Goal: Share content

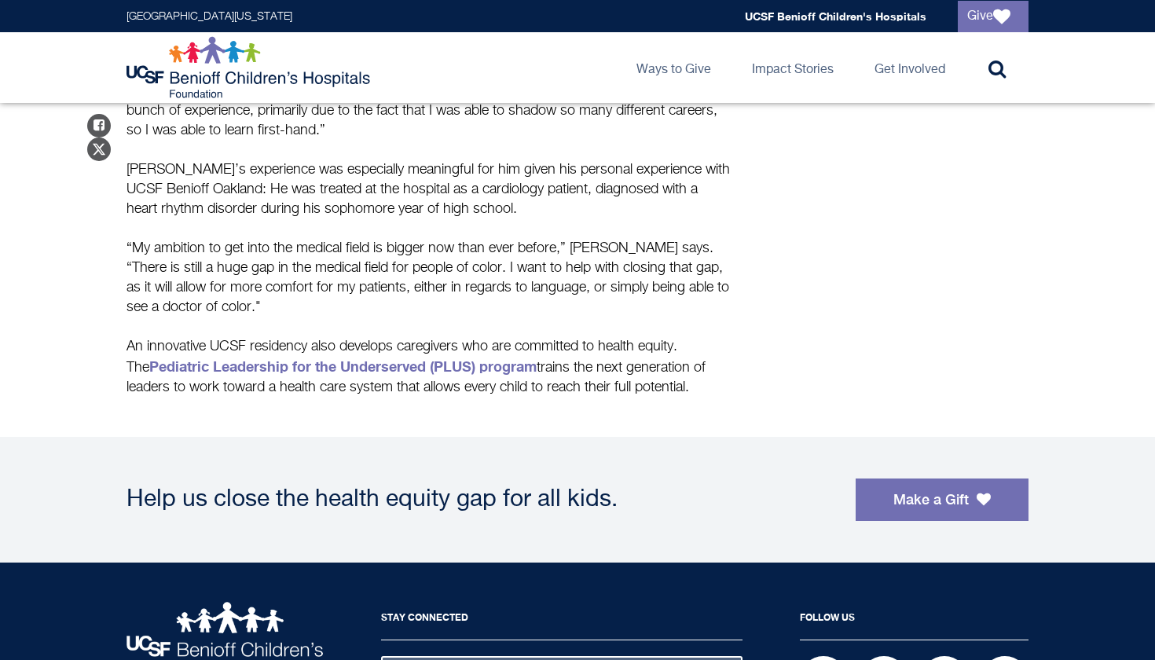
scroll to position [1003, 0]
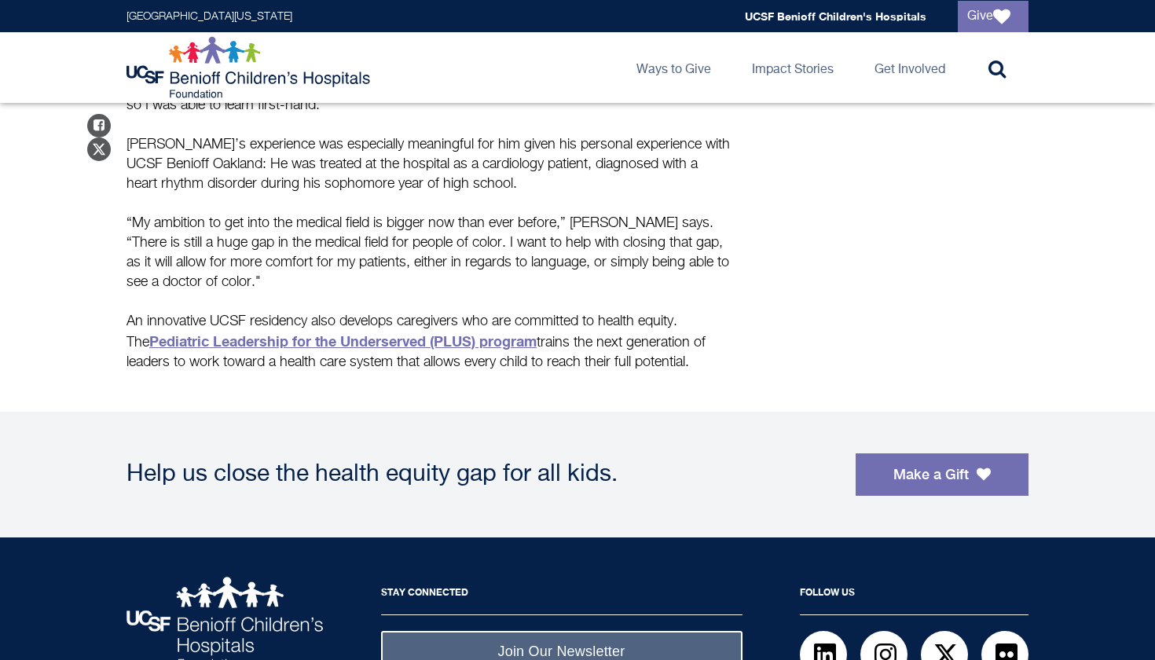
click at [376, 342] on strong "Pediatric Leadership for the Underserved (PLUS) program" at bounding box center [342, 340] width 387 height 17
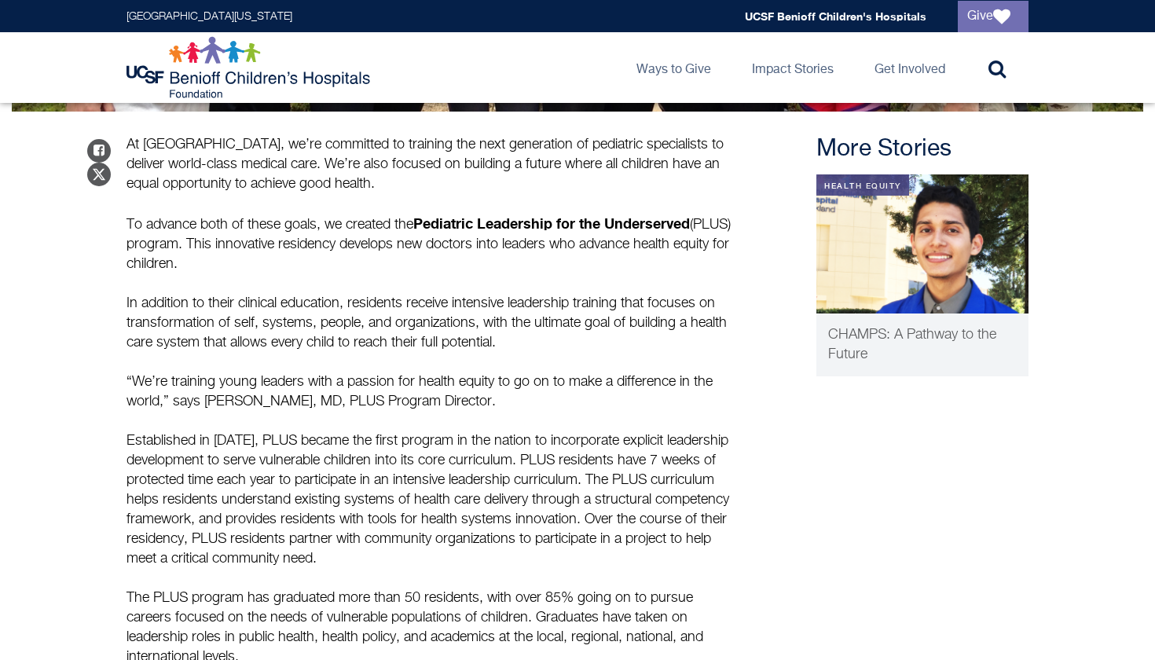
scroll to position [524, 0]
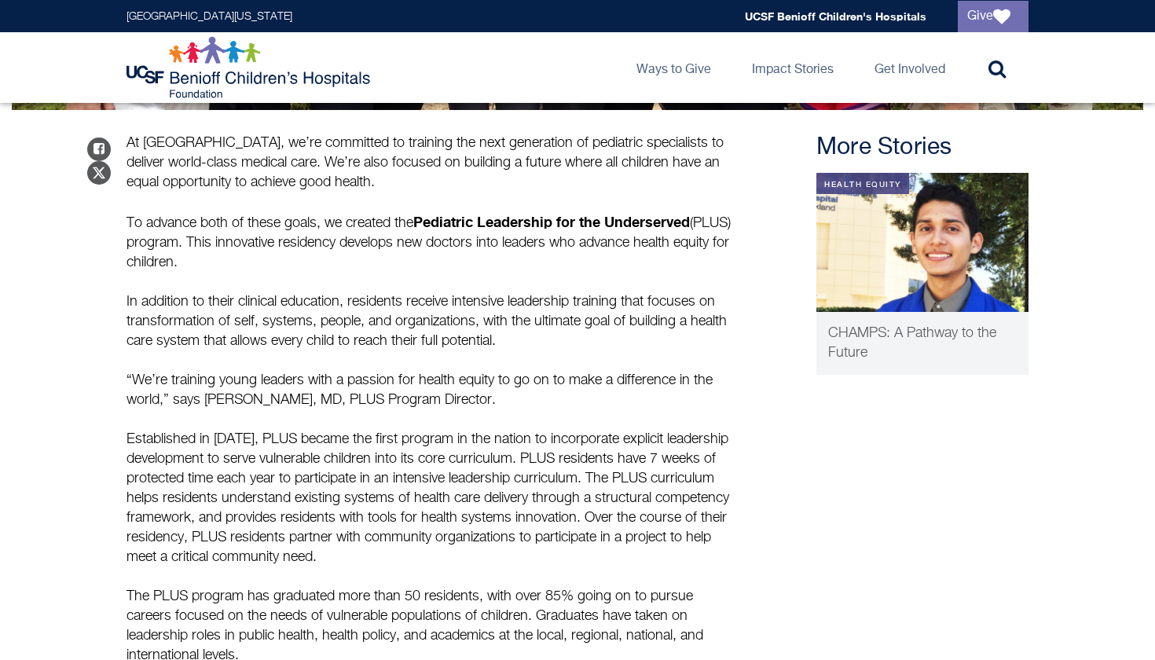
drag, startPoint x: 413, startPoint y: 159, endPoint x: 511, endPoint y: 174, distance: 98.6
click at [511, 174] on p "At UCSF Benioff Children’s Hospitals, we’re committed to training the next gene…" at bounding box center [429, 163] width 605 height 59
click at [512, 174] on p "At UCSF Benioff Children’s Hospitals, we’re committed to training the next gene…" at bounding box center [429, 163] width 605 height 59
drag, startPoint x: 425, startPoint y: 218, endPoint x: 465, endPoint y: 259, distance: 56.7
click at [468, 259] on p "To advance both of these goals, we created the Pediatric Leadership for the Und…" at bounding box center [429, 281] width 605 height 139
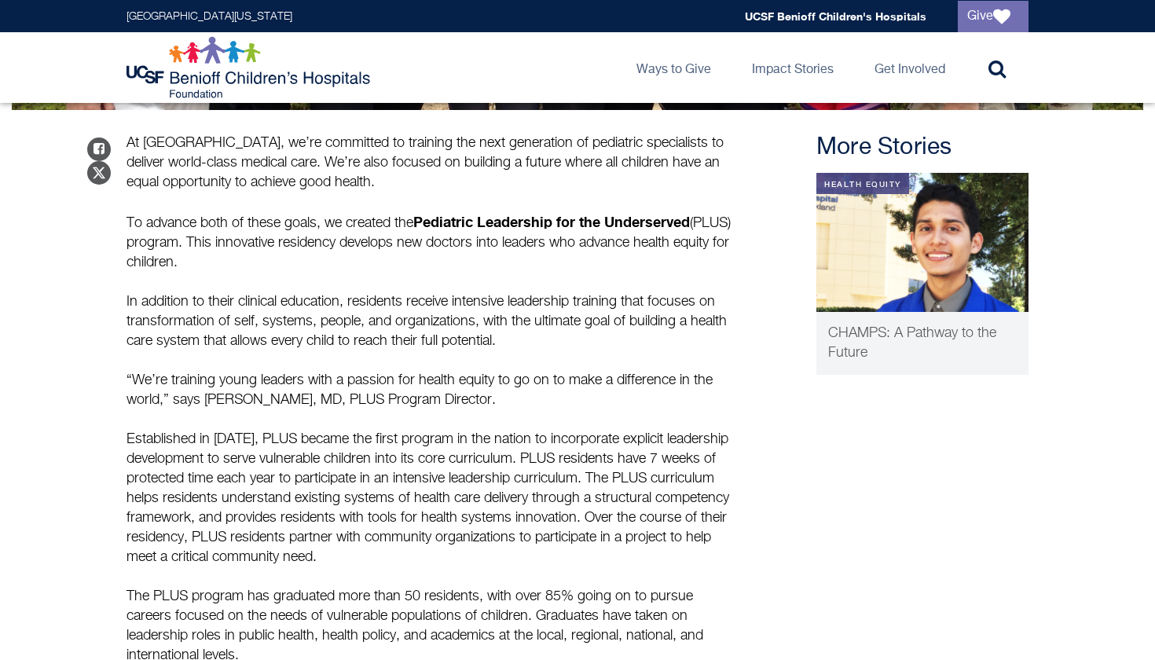
click at [465, 259] on p "To advance both of these goals, we created the Pediatric Leadership for the Und…" at bounding box center [429, 281] width 605 height 139
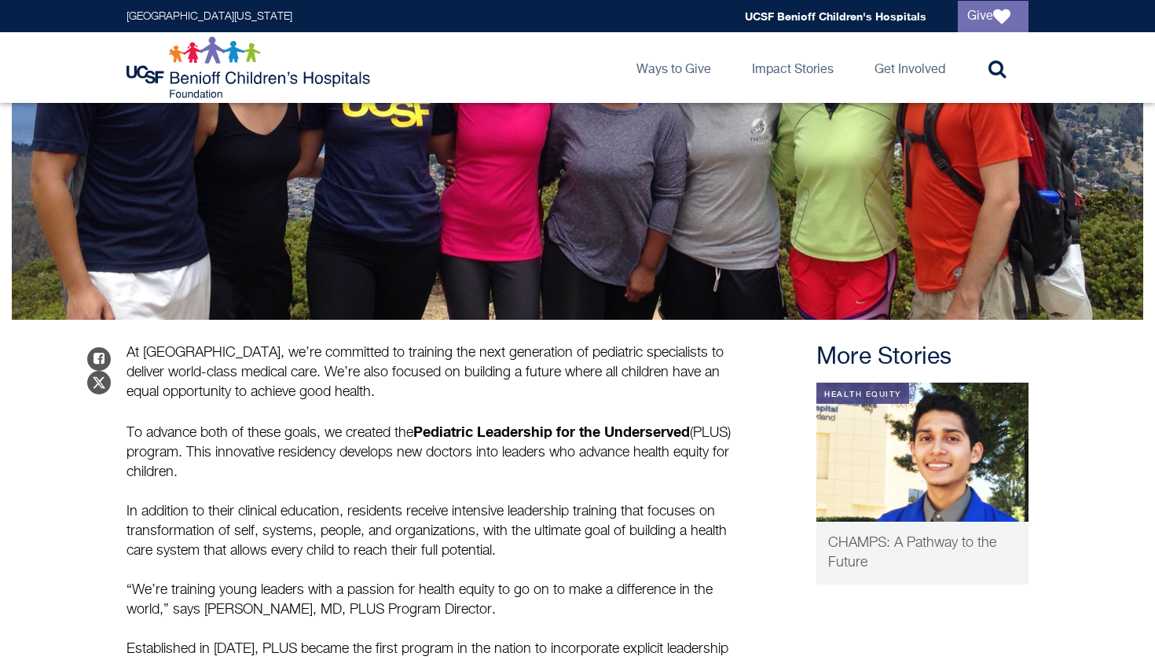
scroll to position [340, 0]
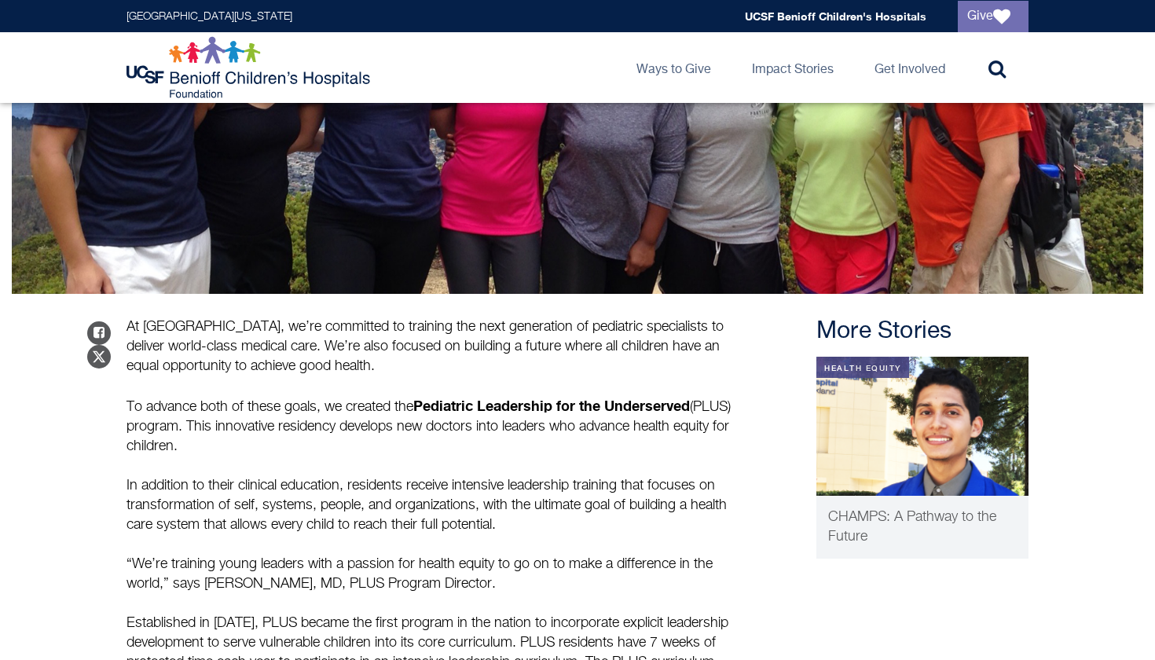
click at [424, 401] on strong "Pediatric Leadership for the Underserved" at bounding box center [551, 405] width 277 height 17
click at [424, 405] on strong "Pediatric Leadership for the Underserved" at bounding box center [551, 405] width 277 height 17
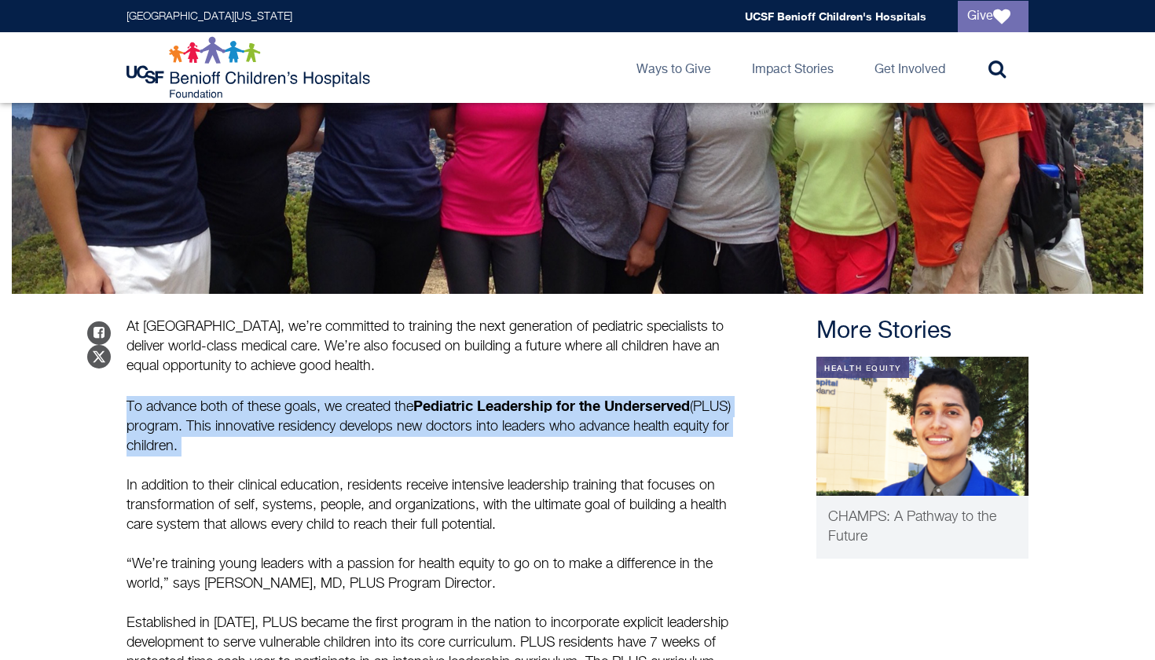
click at [424, 405] on strong "Pediatric Leadership for the Underserved" at bounding box center [551, 405] width 277 height 17
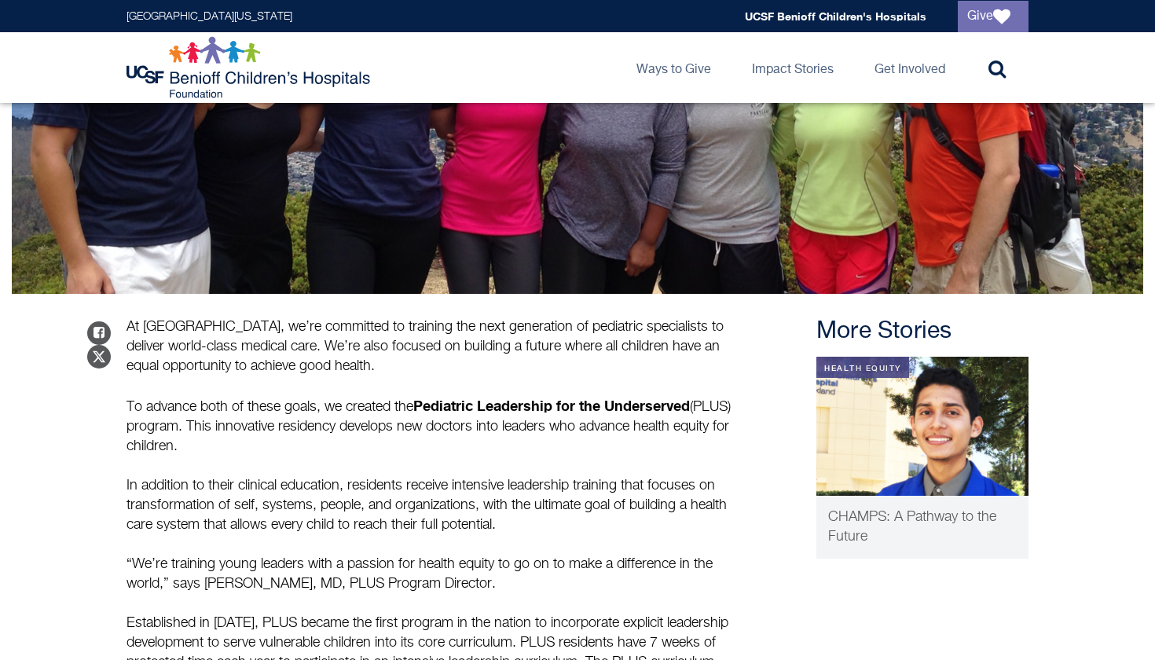
click at [449, 409] on strong "Pediatric Leadership for the Underserved" at bounding box center [551, 405] width 277 height 17
drag, startPoint x: 430, startPoint y: 402, endPoint x: 587, endPoint y: 377, distance: 159.2
click at [587, 377] on div "At UCSF Benioff Children’s Hospitals, we’re committed to training the next gene…" at bounding box center [429, 632] width 605 height 630
click at [568, 387] on div "At UCSF Benioff Children’s Hospitals, we’re committed to training the next gene…" at bounding box center [429, 632] width 605 height 630
drag, startPoint x: 426, startPoint y: 408, endPoint x: 700, endPoint y: 410, distance: 274.3
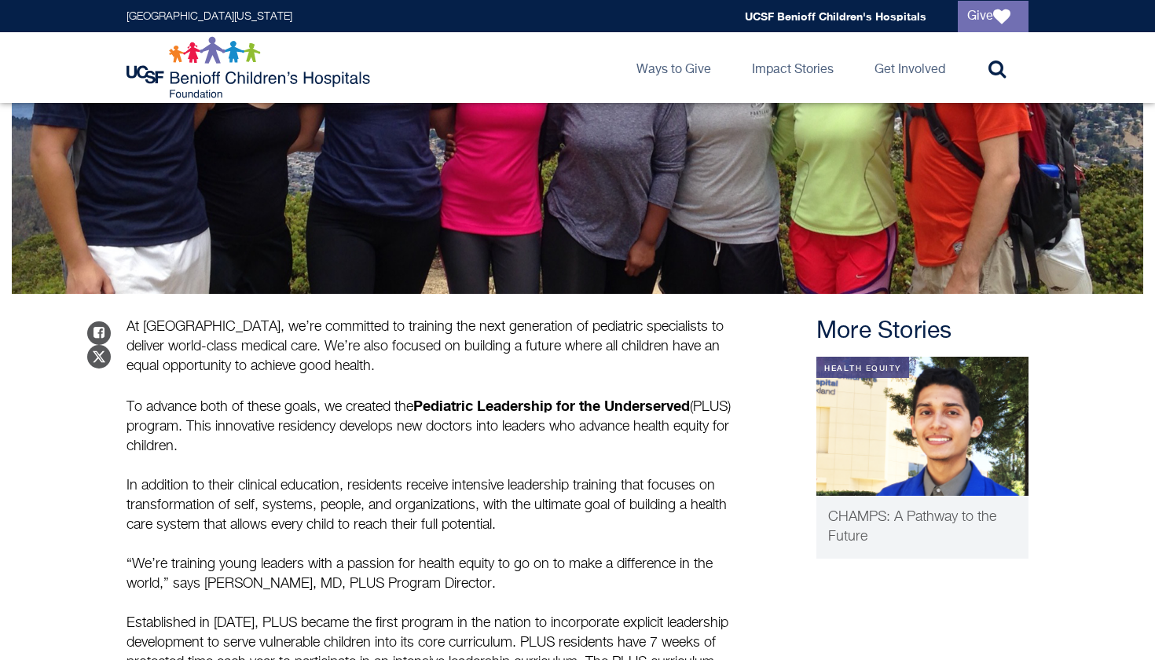
click at [703, 410] on p "To advance both of these goals, we created the Pediatric Leadership for the Und…" at bounding box center [429, 465] width 605 height 139
copy p "Pediatric Leadership for the Underserved"
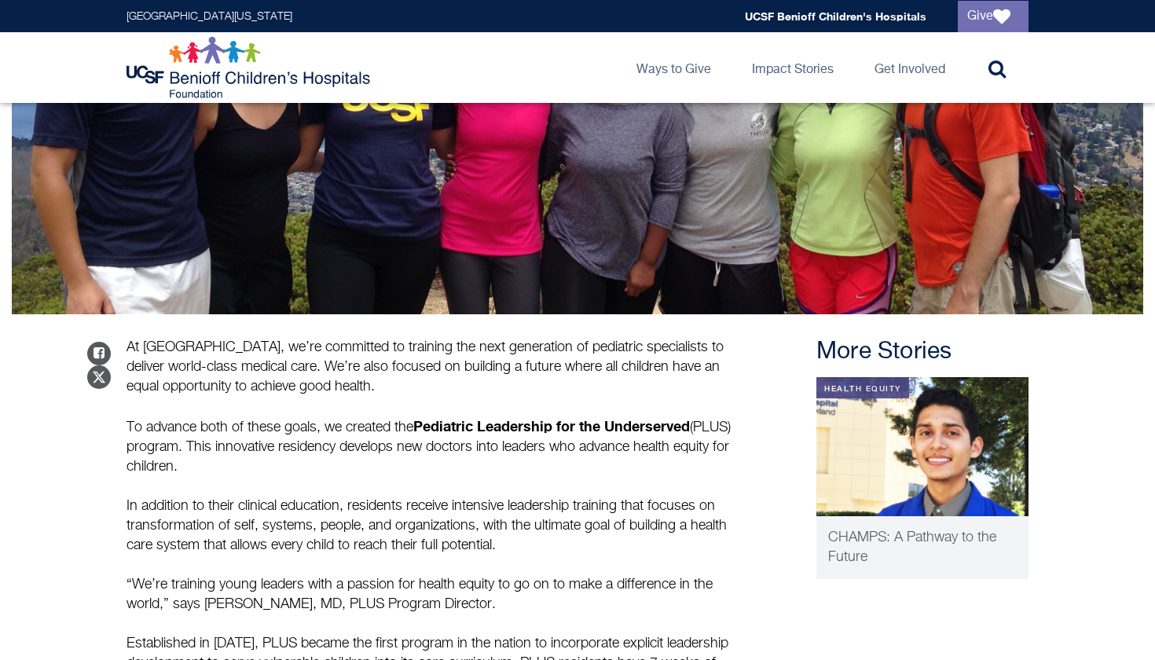
scroll to position [320, 0]
click at [700, 314] on div "Share on Facebook Share on Twitter At UCSF Benioff Children’s Hospitals, we’re …" at bounding box center [429, 641] width 605 height 654
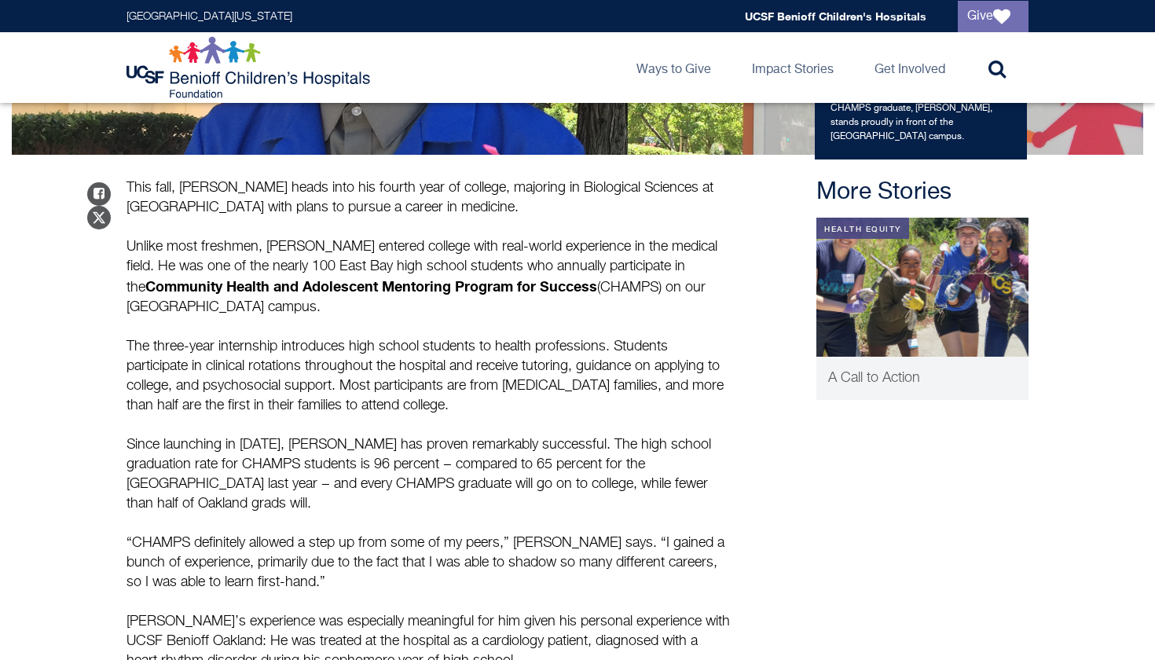
scroll to position [521, 0]
